Goal: Transaction & Acquisition: Register for event/course

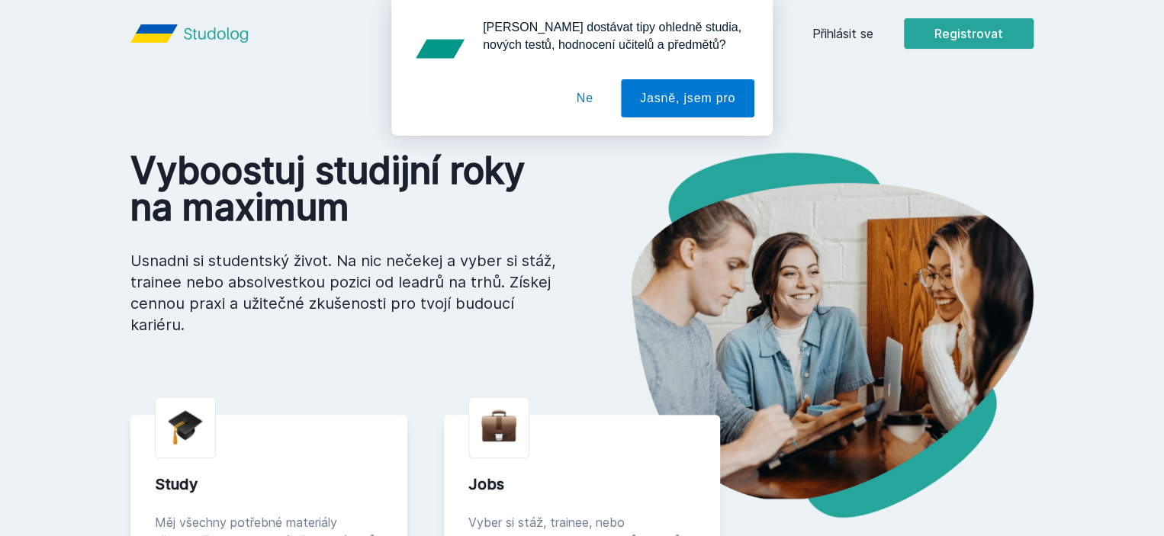
click at [531, 82] on div at bounding box center [581, 98] width 345 height 38
click at [567, 91] on button "Ne" at bounding box center [584, 98] width 55 height 38
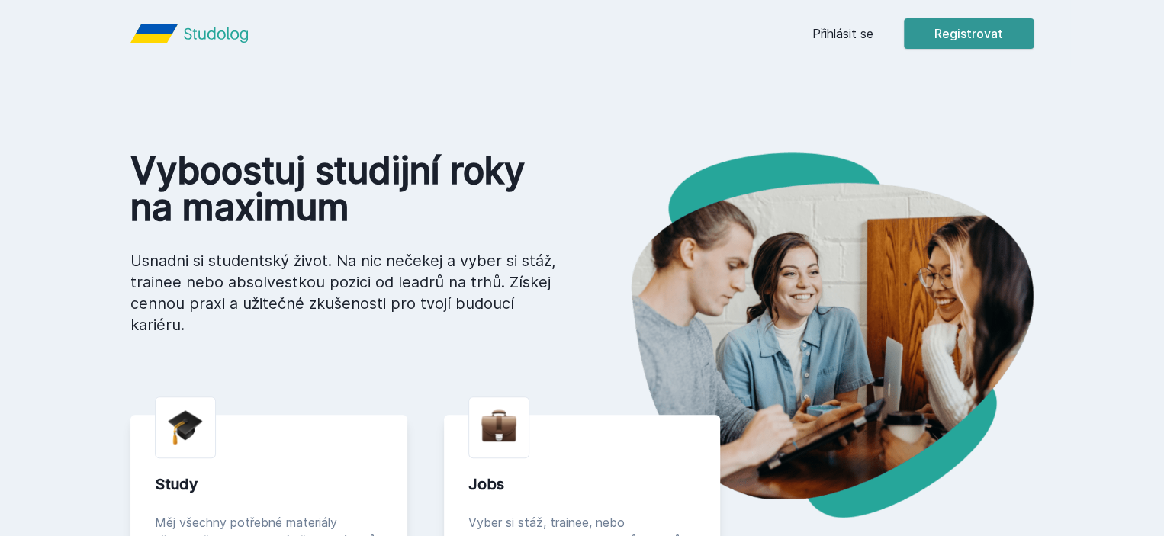
click at [1033, 27] on button "Registrovat" at bounding box center [969, 33] width 130 height 31
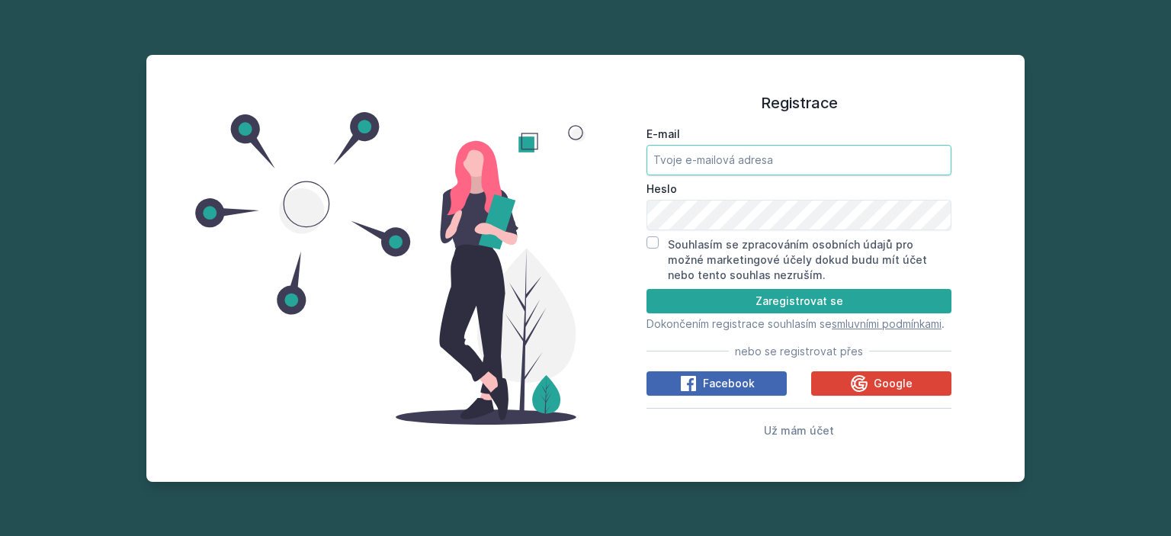
click at [708, 145] on input "E-mail" at bounding box center [799, 160] width 305 height 31
type input "ahoj@ahoj.cz"
click at [647, 289] on button "Zaregistrovat se" at bounding box center [799, 301] width 305 height 24
drag, startPoint x: 676, startPoint y: 232, endPoint x: 664, endPoint y: 232, distance: 11.4
click at [673, 238] on label "Souhlasím se zpracováním osobních údajů pro možné marketingové účely dokud budu…" at bounding box center [797, 259] width 259 height 43
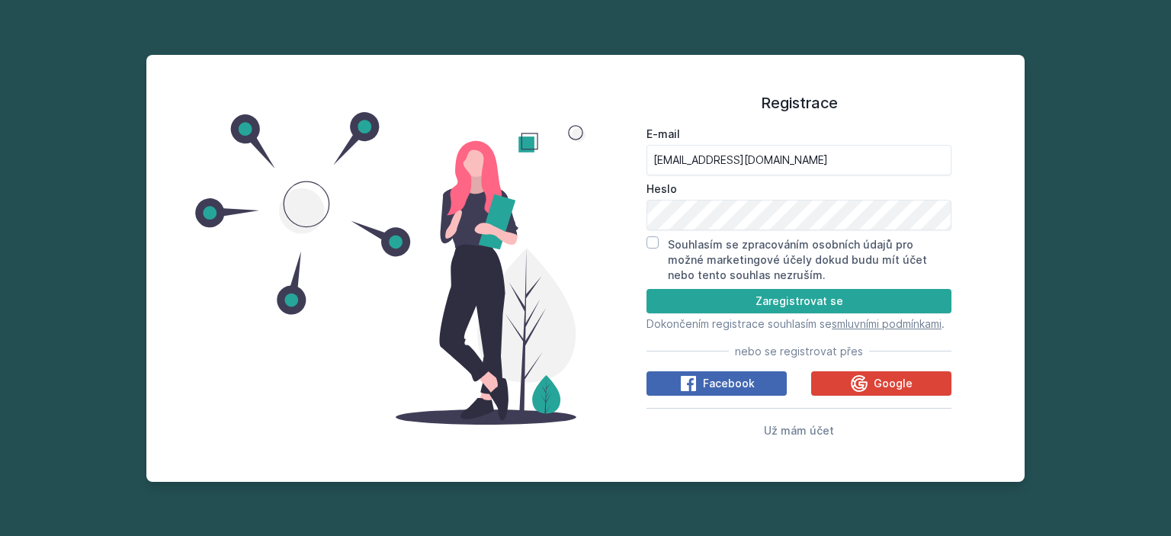
click at [659, 236] on input "Souhlasím se zpracováním osobních údajů pro možné marketingové účely dokud budu…" at bounding box center [653, 242] width 12 height 12
checkbox input "true"
click at [750, 291] on button "Zaregistrovat se" at bounding box center [799, 301] width 305 height 24
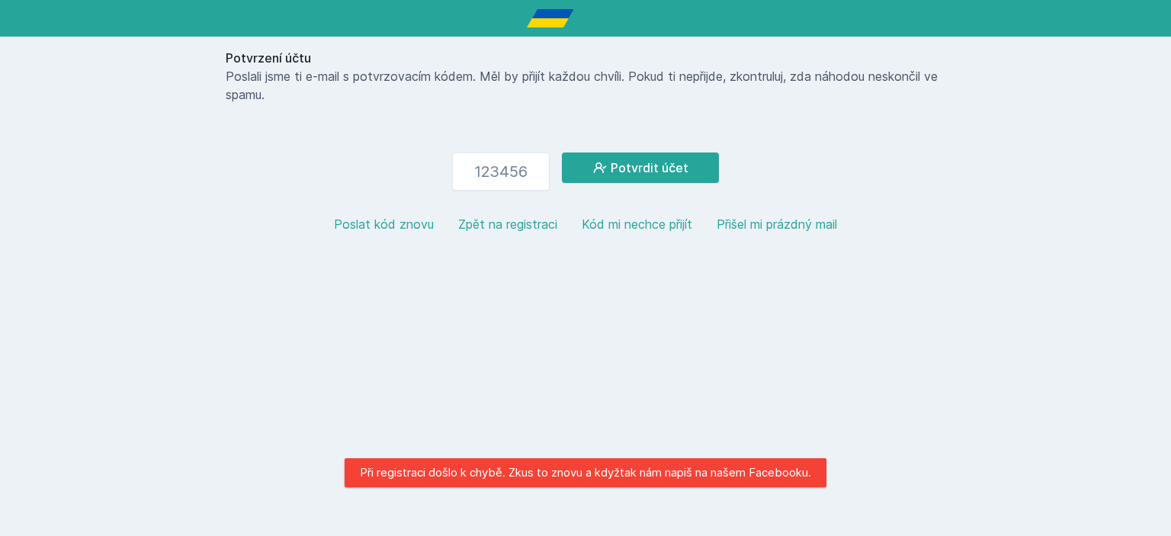
click at [918, 100] on p "Poslali jsme ti e-mail s potvrzovacím kódem. Měl by přijít každou chvíli. Pokud…" at bounding box center [586, 85] width 720 height 37
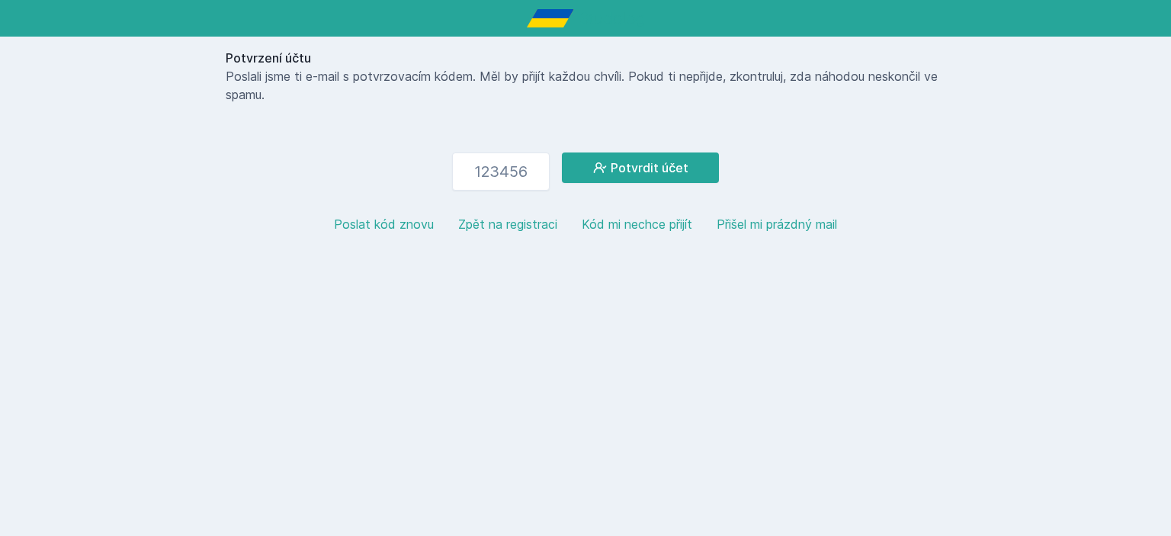
drag, startPoint x: 872, startPoint y: 114, endPoint x: 873, endPoint y: 103, distance: 11.5
drag, startPoint x: 282, startPoint y: 11, endPoint x: 285, endPoint y: 26, distance: 14.8
click at [509, 222] on button "Zpět na registraci" at bounding box center [507, 224] width 99 height 18
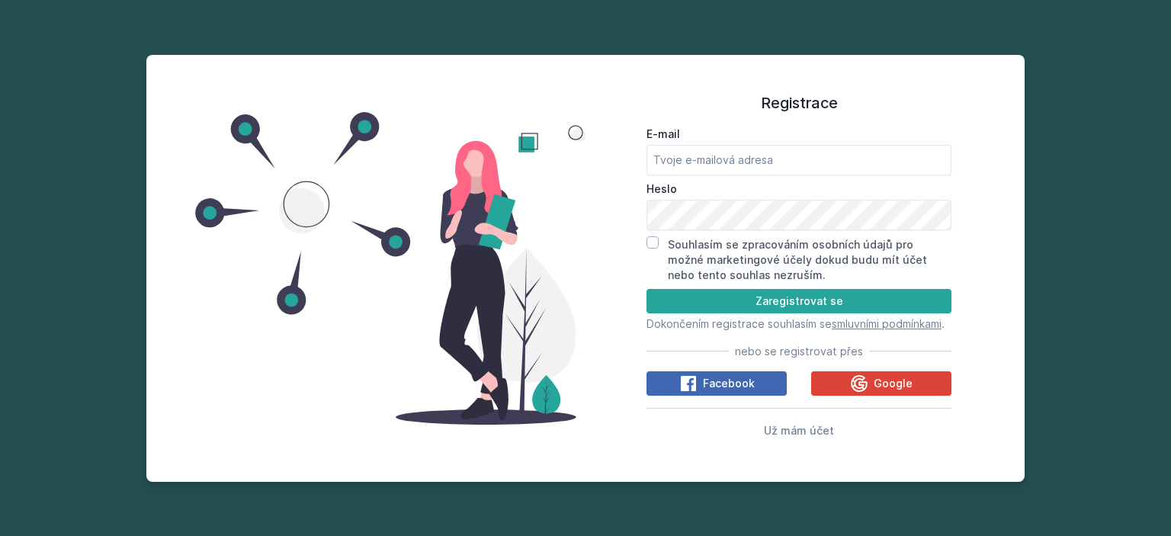
drag, startPoint x: 737, startPoint y: 174, endPoint x: 744, endPoint y: 152, distance: 23.4
click at [737, 181] on label "Heslo" at bounding box center [799, 188] width 305 height 15
click at [744, 152] on input "E-mail" at bounding box center [799, 160] width 305 height 31
paste input "[EMAIL_ADDRESS][DOMAIN_NAME]"
type input "[EMAIL_ADDRESS][DOMAIN_NAME]"
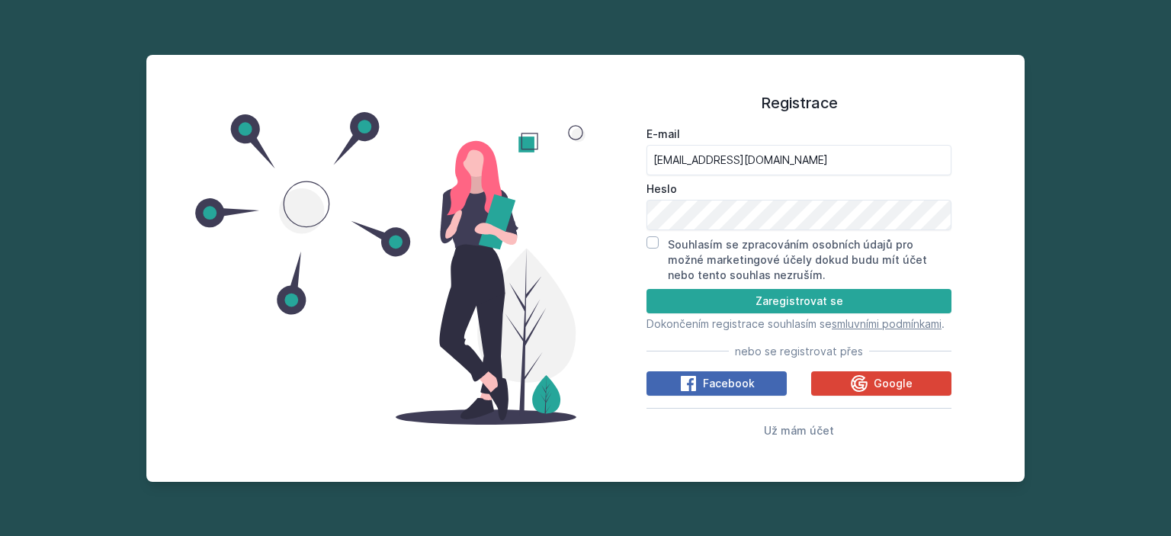
click at [723, 238] on label "Souhlasím se zpracováním osobních údajů pro možné marketingové účely dokud budu…" at bounding box center [797, 259] width 259 height 43
click at [659, 238] on input "Souhlasím se zpracováním osobních údajů pro možné marketingové účely dokud budu…" at bounding box center [653, 242] width 12 height 12
checkbox input "true"
click at [746, 295] on button "Zaregistrovat se" at bounding box center [799, 301] width 305 height 24
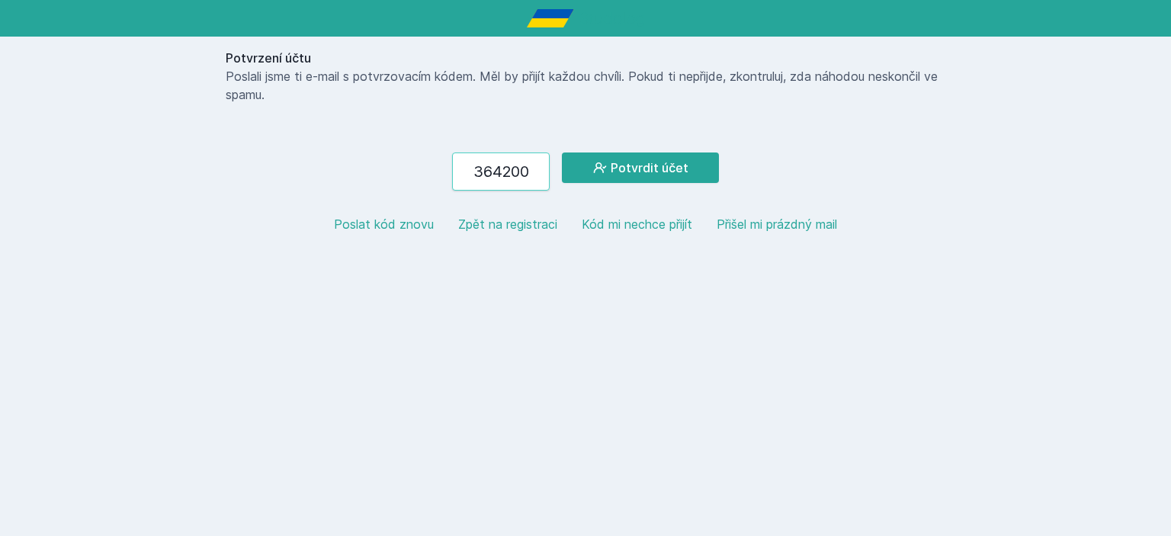
type input "364200"
click at [562, 153] on button "Potvrdit účet" at bounding box center [640, 168] width 157 height 31
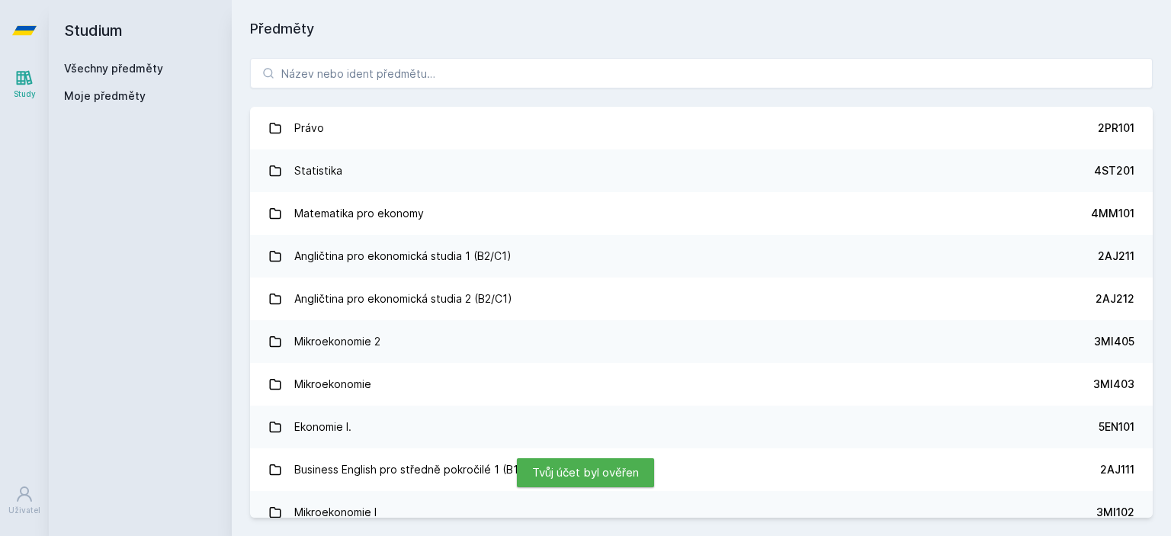
click at [110, 72] on link "Všechny předměty" at bounding box center [113, 68] width 99 height 13
click at [119, 87] on div "Všechny předměty Moje předměty" at bounding box center [140, 85] width 153 height 49
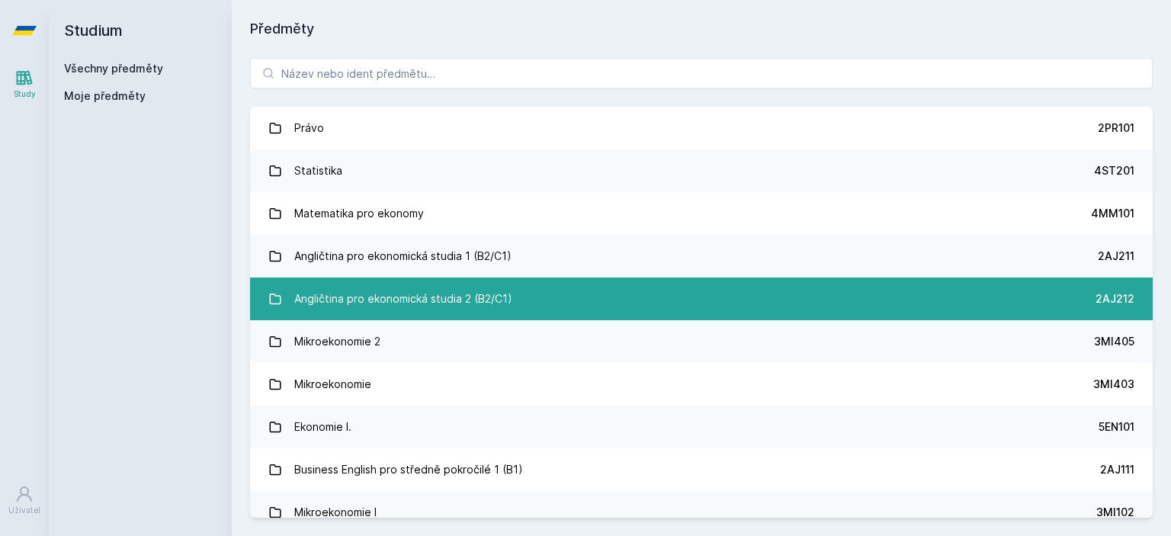
click at [691, 303] on link "Angličtina pro ekonomická studia 2 (B2/C1) 2AJ212" at bounding box center [701, 299] width 903 height 43
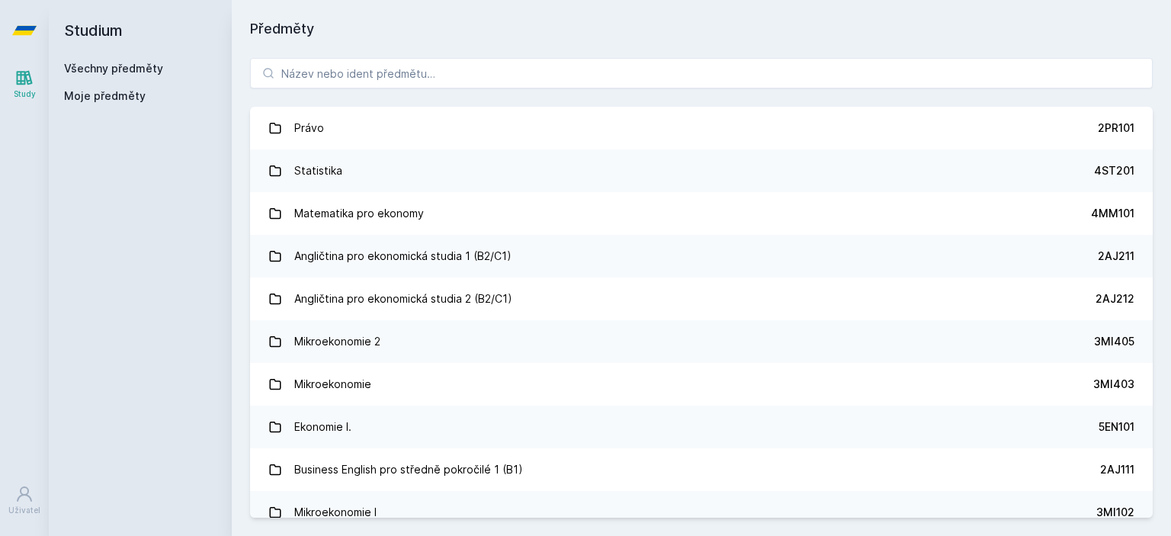
click at [647, 52] on div "Právo 2PR101 Statistika 4ST201 Matematika pro ekonomy 4MM101 Angličtina pro eko…" at bounding box center [701, 288] width 939 height 496
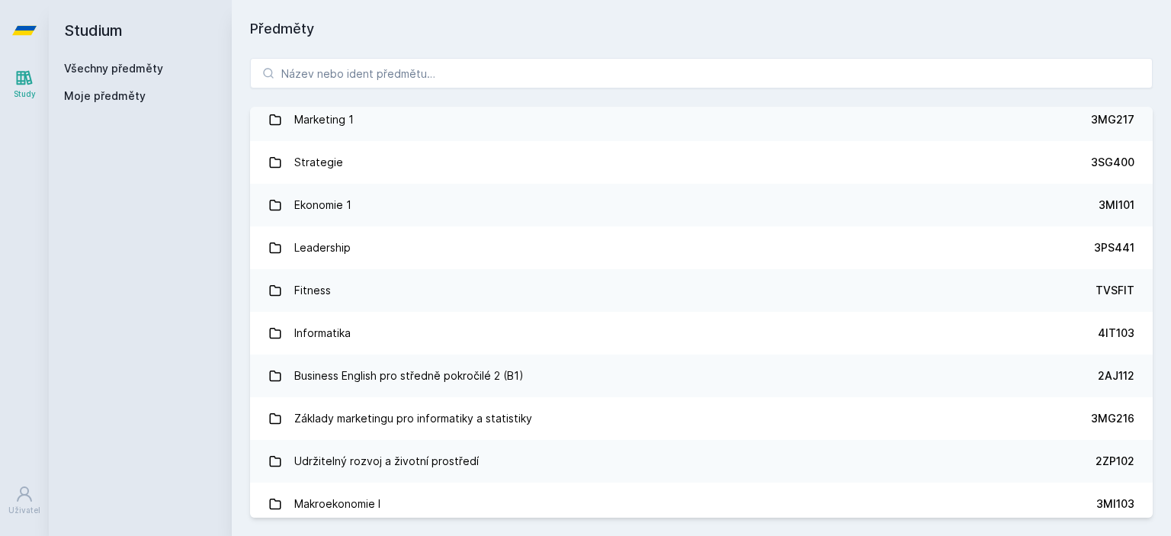
scroll to position [1376, 0]
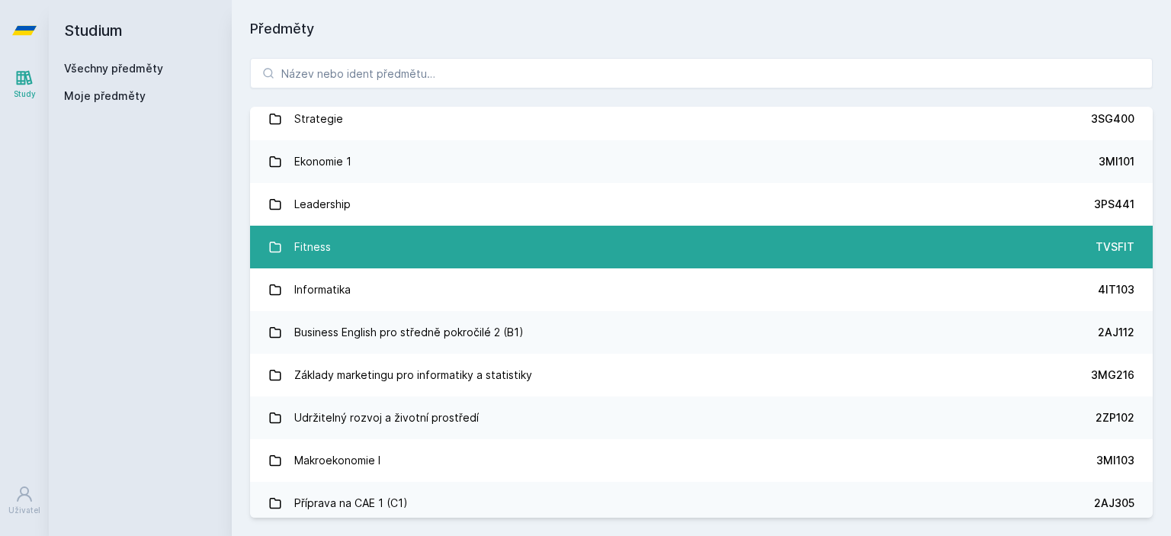
click at [682, 262] on link "Fitness TVSFIT" at bounding box center [701, 247] width 903 height 43
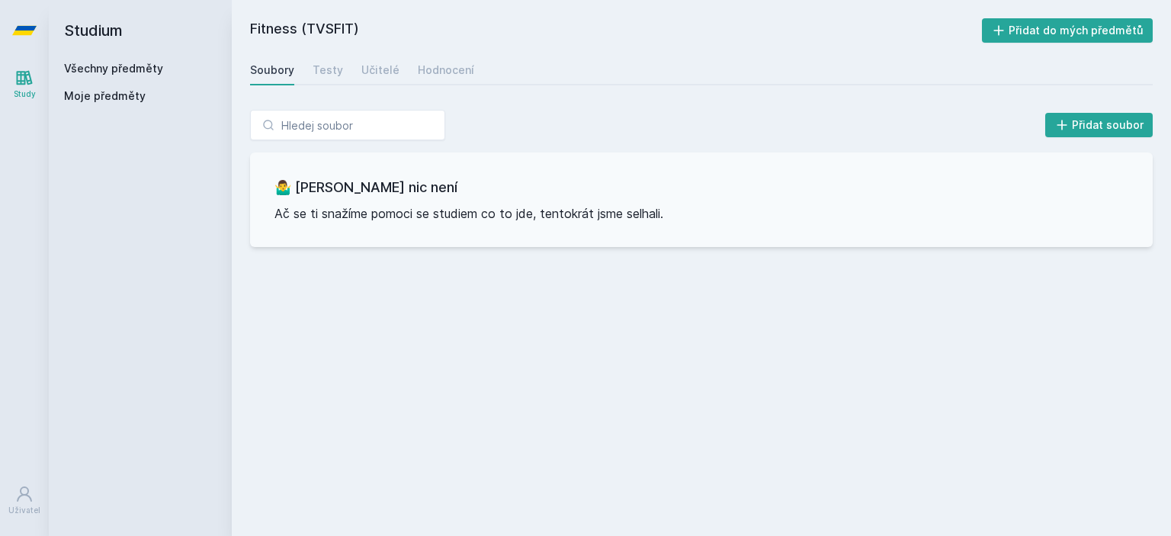
drag, startPoint x: 753, startPoint y: 274, endPoint x: 759, endPoint y: 260, distance: 14.7
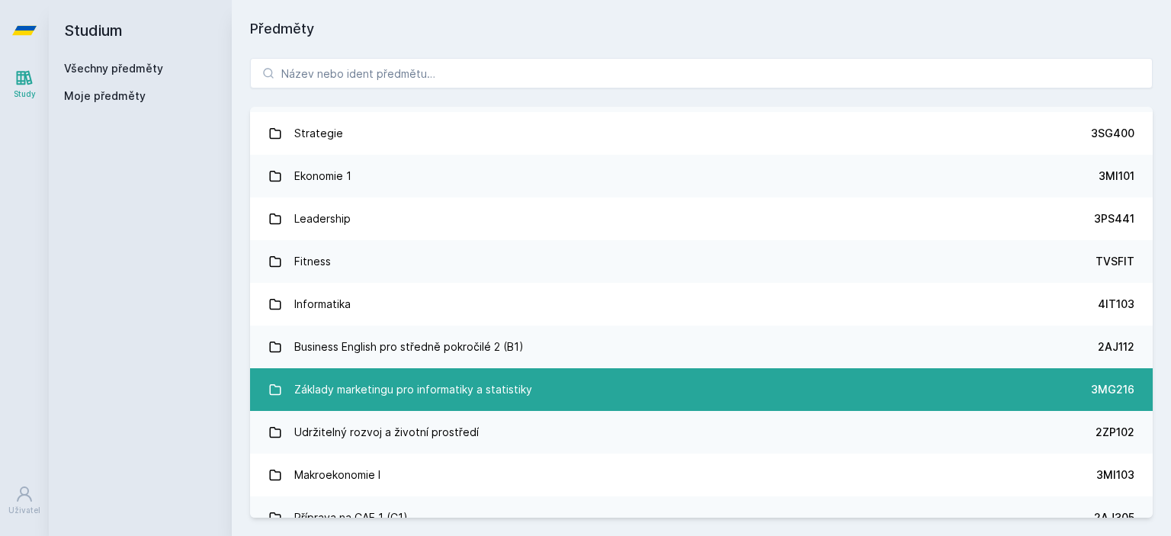
scroll to position [1364, 0]
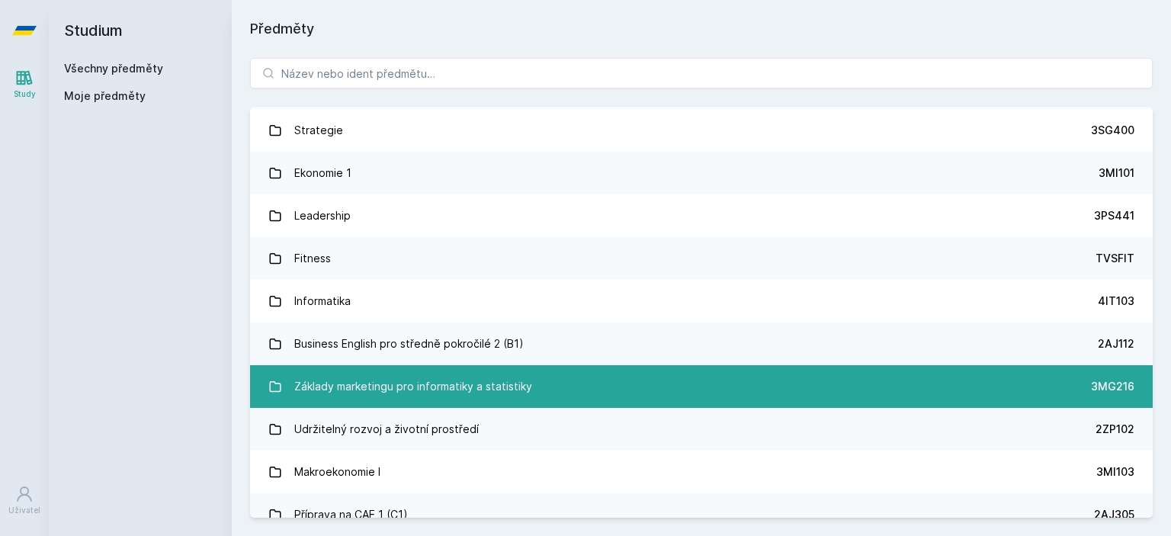
click at [653, 375] on link "Základy marketingu pro informatiky a statistiky 3MG216" at bounding box center [701, 386] width 903 height 43
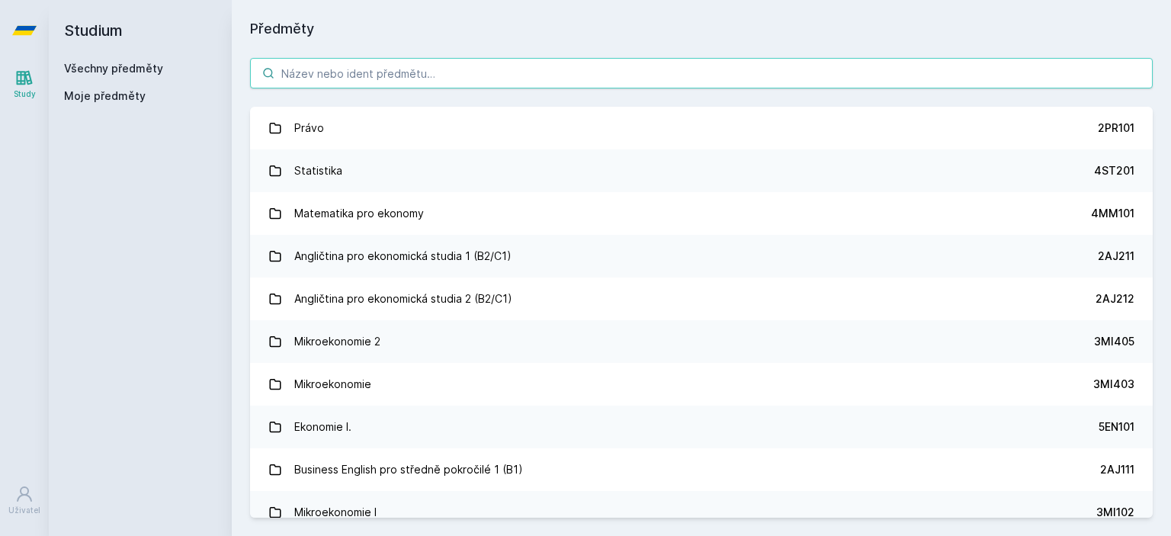
click at [800, 66] on input "search" at bounding box center [701, 73] width 903 height 31
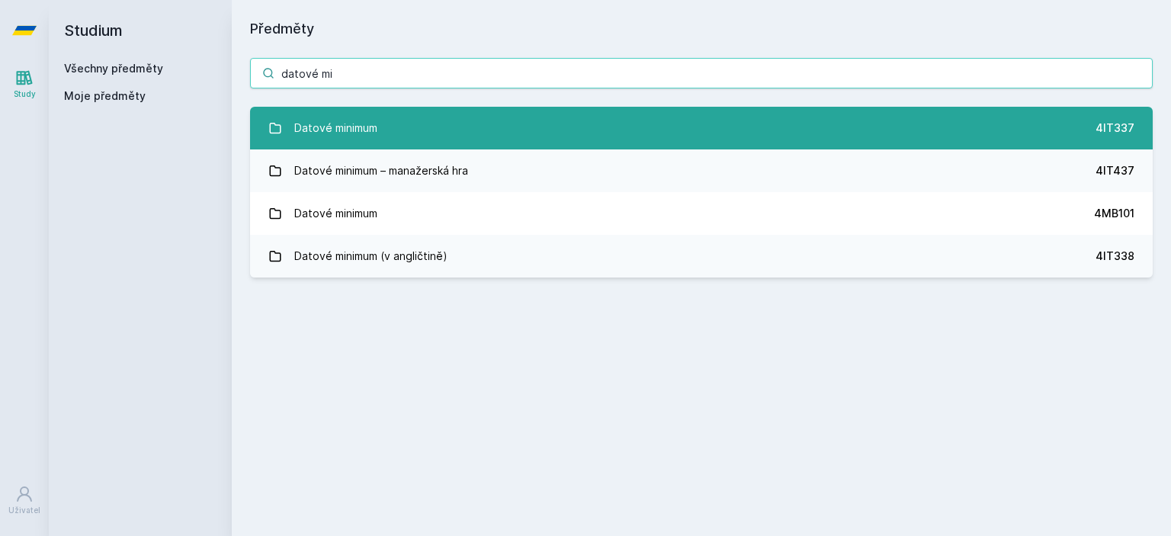
type input "datové mi"
click at [534, 140] on link "Datové minimum 4IT337" at bounding box center [701, 128] width 903 height 43
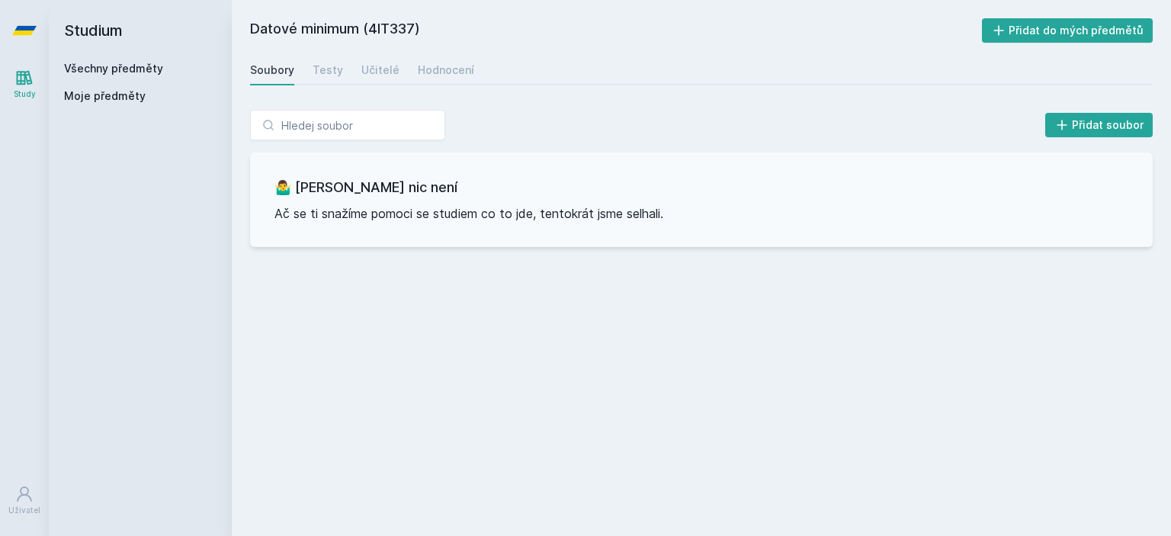
drag, startPoint x: 554, startPoint y: 274, endPoint x: 544, endPoint y: 276, distance: 10.9
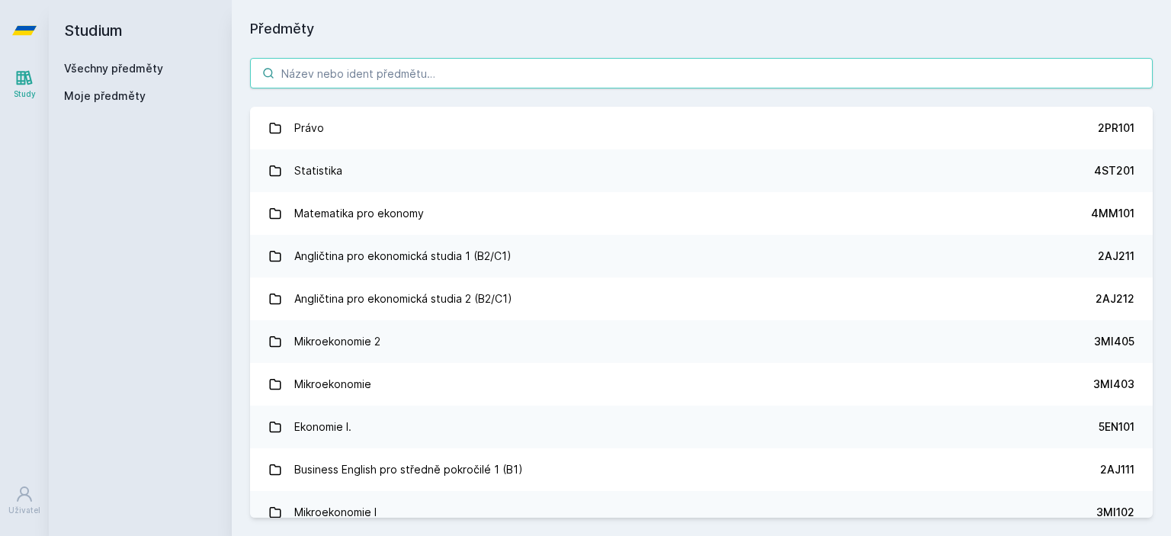
click at [462, 69] on input "search" at bounding box center [701, 73] width 903 height 31
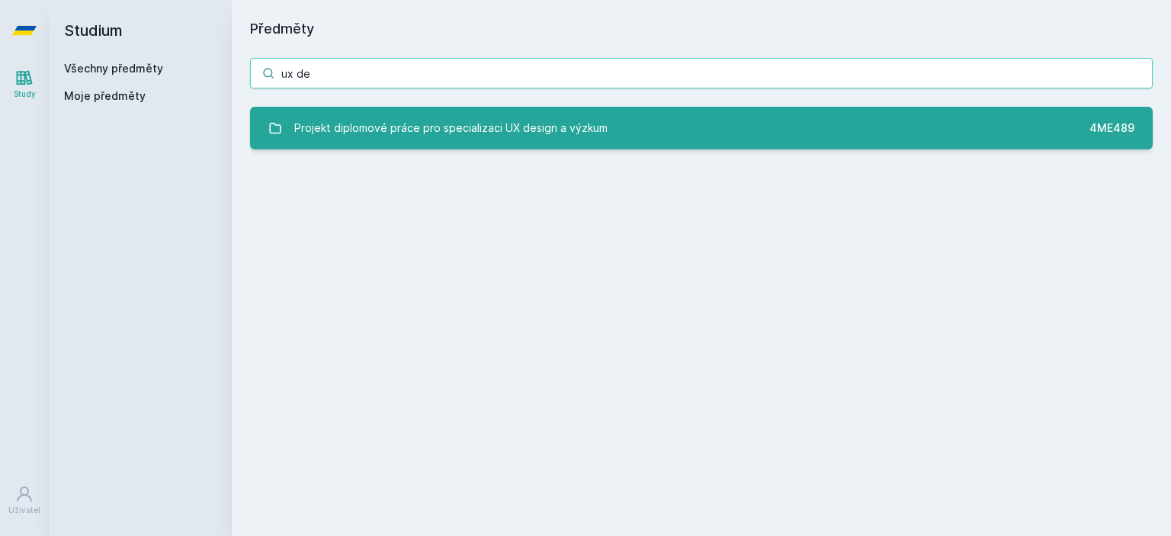
type input "ux de"
click at [580, 115] on div "Projekt diplomové práce pro specializaci UX design a výzkum" at bounding box center [450, 128] width 313 height 31
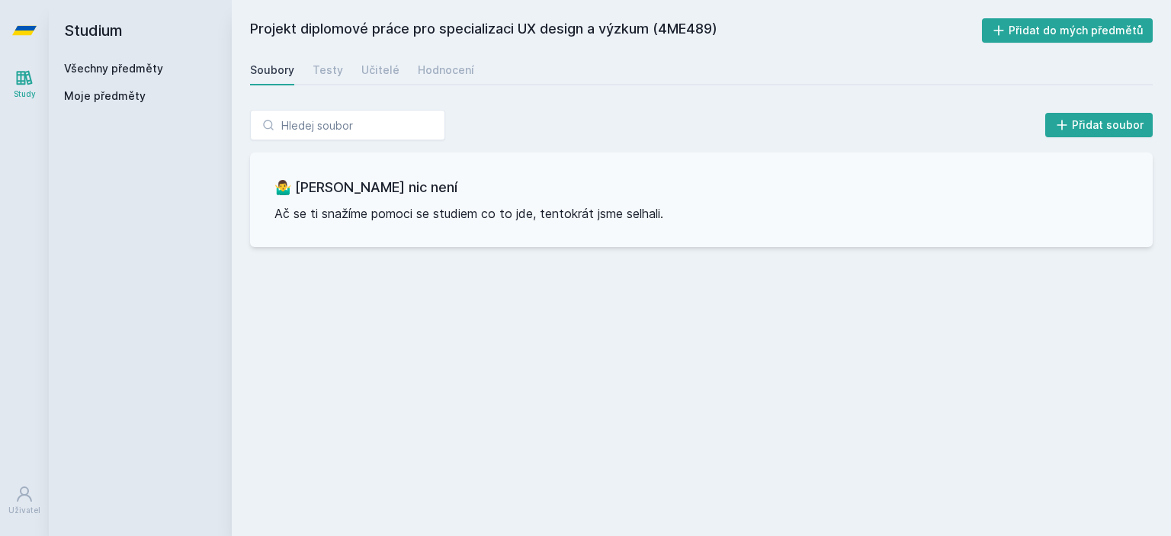
drag, startPoint x: 610, startPoint y: 59, endPoint x: 628, endPoint y: 54, distance: 19.1
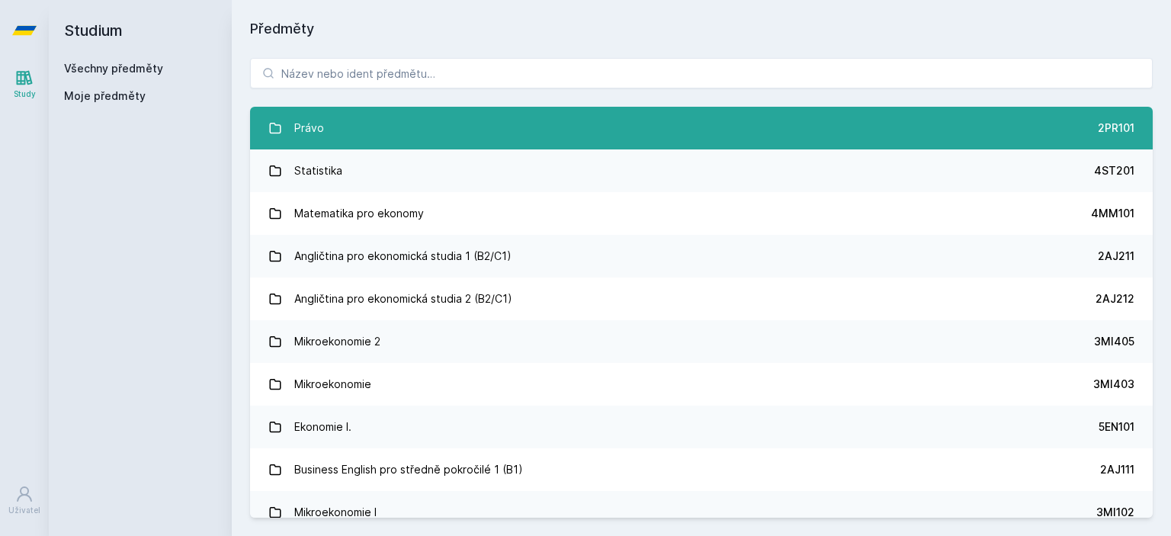
click at [373, 122] on link "Právo 2PR101" at bounding box center [701, 128] width 903 height 43
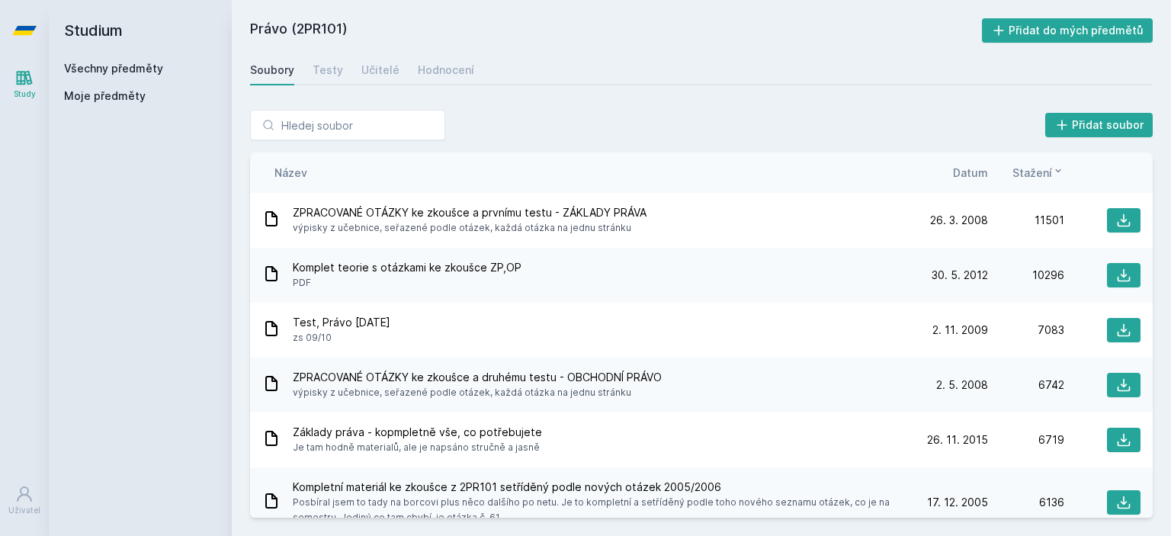
click at [967, 165] on span "Datum" at bounding box center [970, 173] width 35 height 16
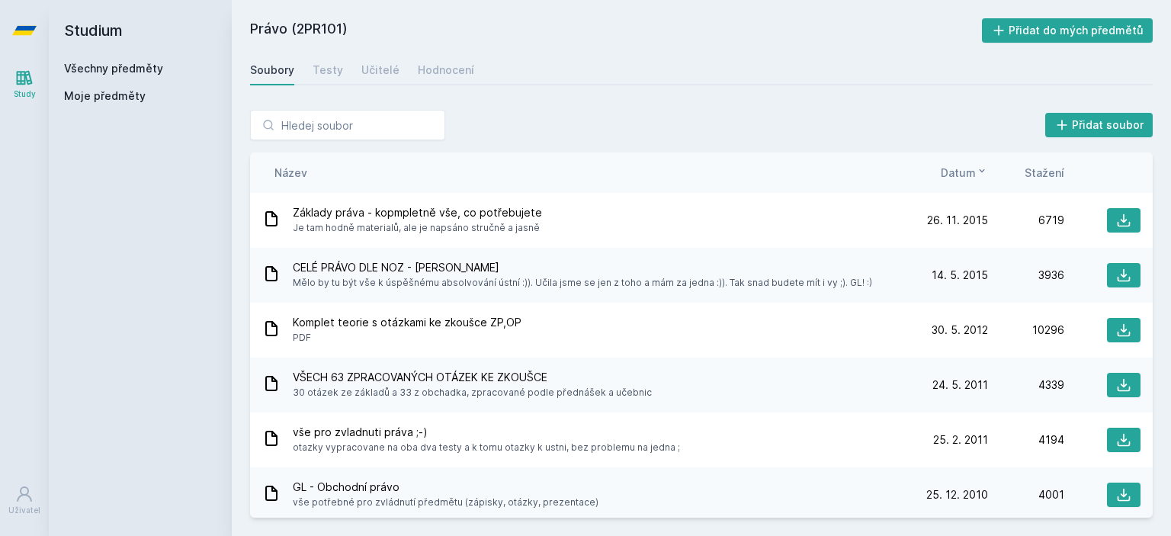
click at [984, 172] on icon at bounding box center [982, 171] width 12 height 12
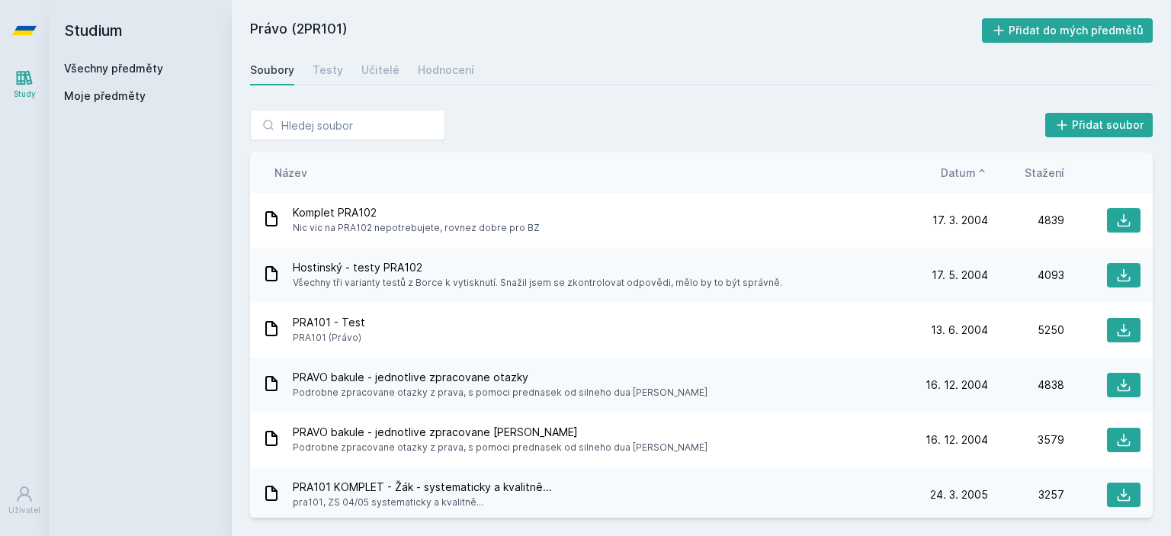
click at [984, 172] on icon at bounding box center [982, 170] width 5 height 3
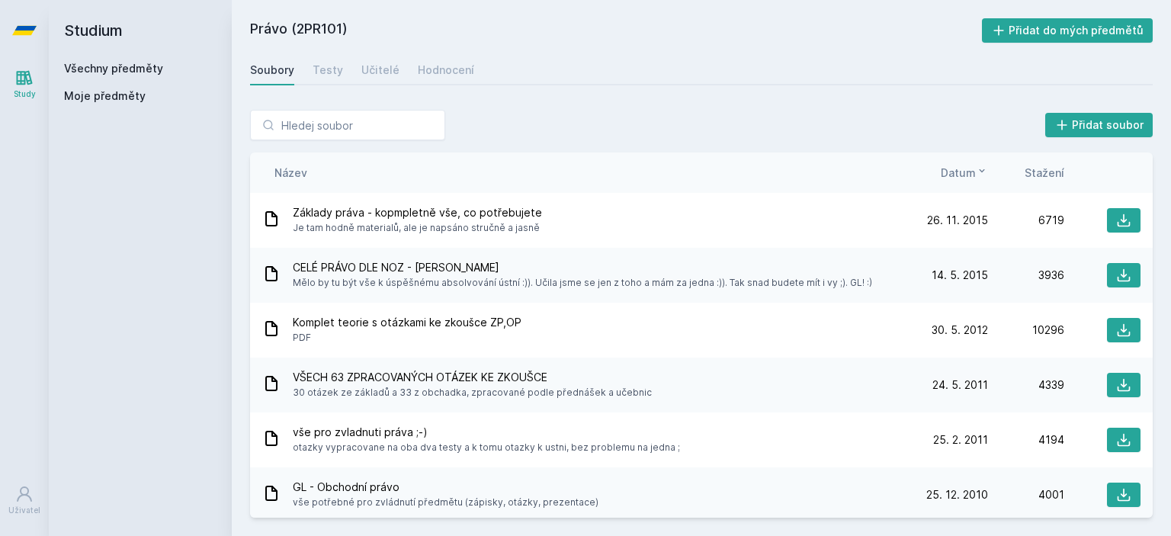
click at [988, 168] on div "Stažení" at bounding box center [1026, 173] width 76 height 16
click at [979, 169] on icon at bounding box center [982, 171] width 12 height 12
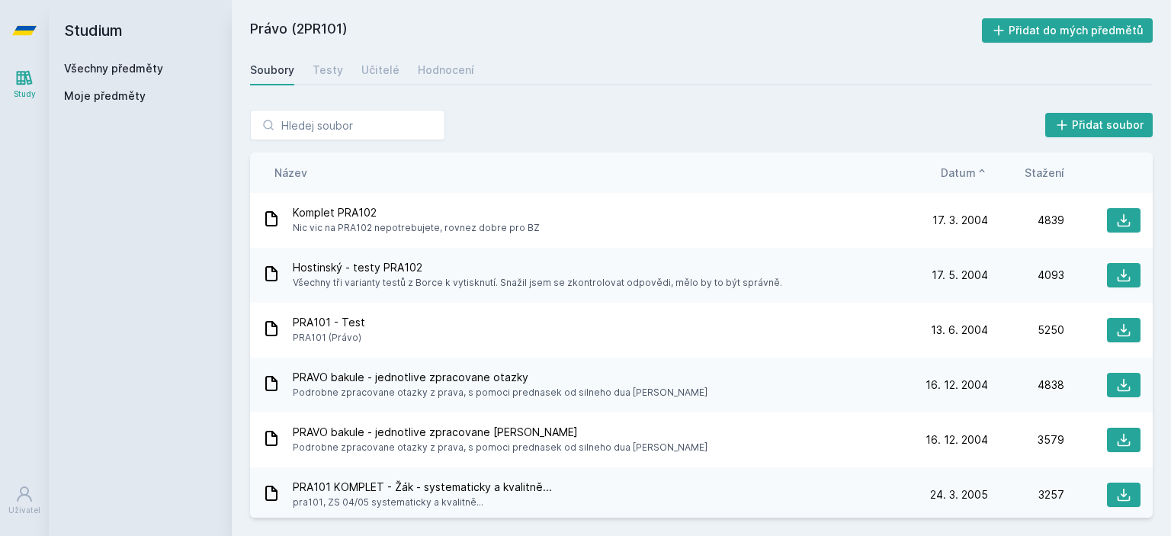
click at [979, 169] on icon at bounding box center [982, 171] width 12 height 12
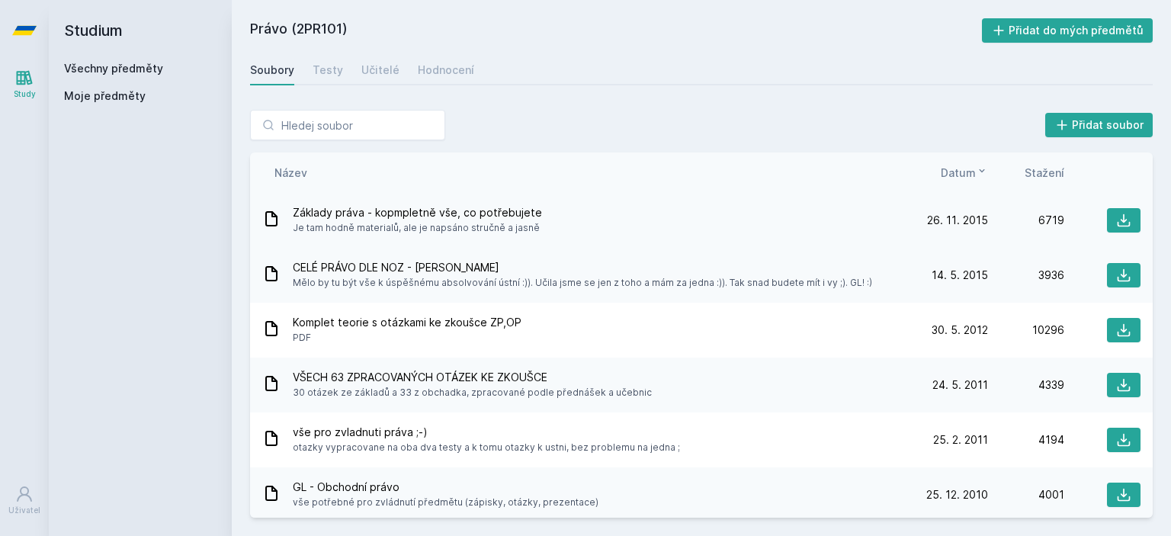
click at [1144, 230] on div "Základy práva - kopmpletně vše, co potřebujete Je tam hodně materialů, ale je n…" at bounding box center [701, 220] width 903 height 55
